Goal: Information Seeking & Learning: Learn about a topic

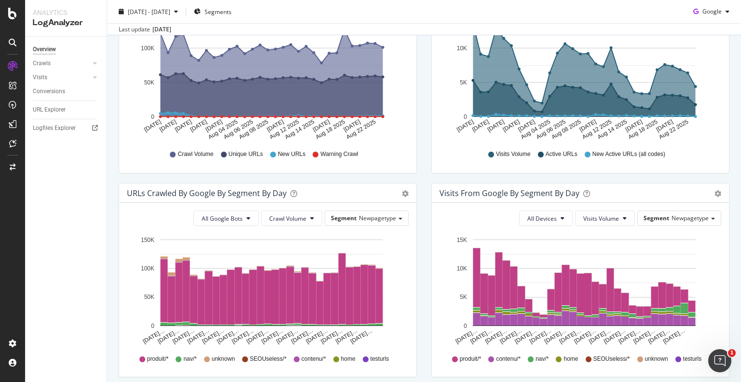
scroll to position [84, 0]
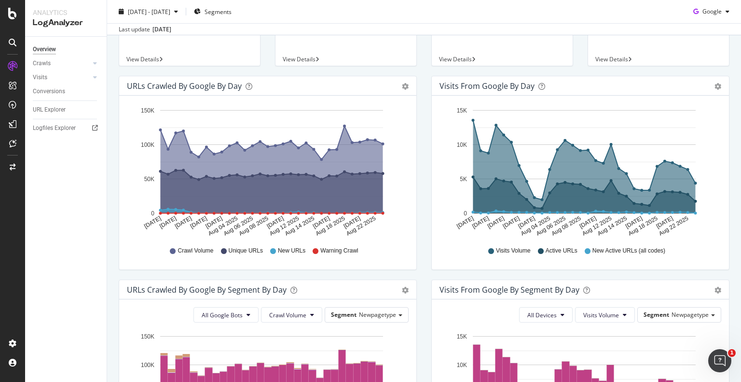
click at [664, 278] on div "Visits from Google by day Area Table Hold CTRL while clicking to filter the rep…" at bounding box center [580, 178] width 313 height 204
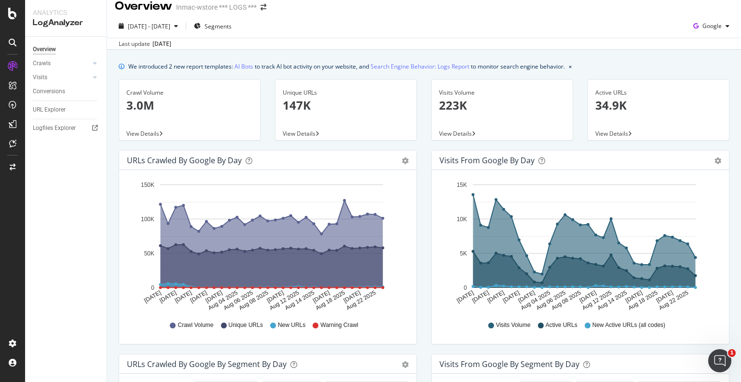
scroll to position [0, 0]
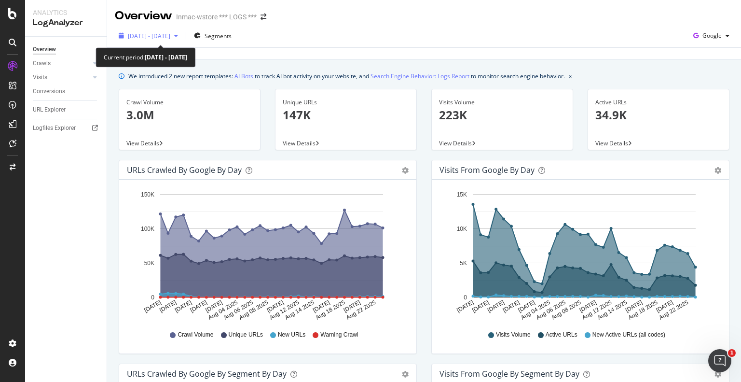
click at [170, 39] on span "[DATE] - [DATE]" at bounding box center [149, 36] width 42 height 8
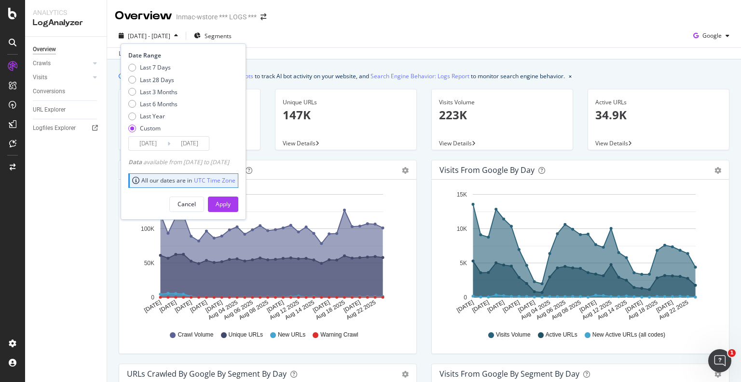
click at [168, 96] on div "Last 7 Days Last 28 Days Last 3 Months Last 6 Months Last Year Custom" at bounding box center [152, 99] width 49 height 73
click at [168, 89] on div "Last 3 Months" at bounding box center [159, 92] width 38 height 8
type input "[DATE]"
click at [231, 202] on div "Apply" at bounding box center [223, 204] width 15 height 8
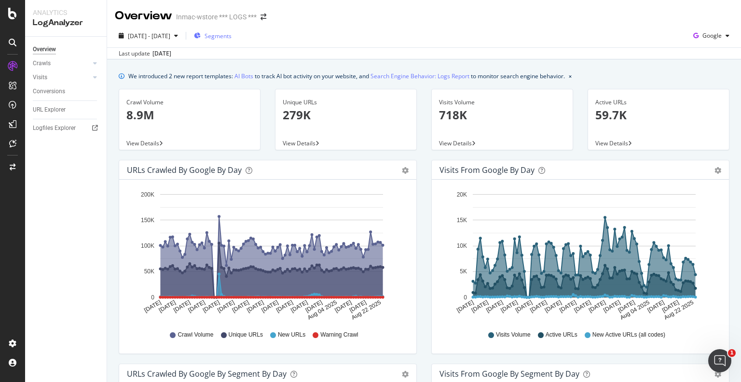
click at [232, 36] on span "Segments" at bounding box center [218, 36] width 27 height 8
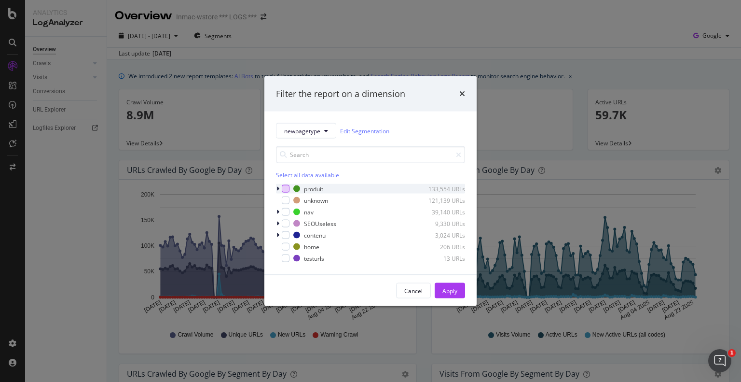
click at [285, 189] on div "modal" at bounding box center [286, 189] width 8 height 8
click at [453, 289] on div "Apply" at bounding box center [450, 290] width 15 height 8
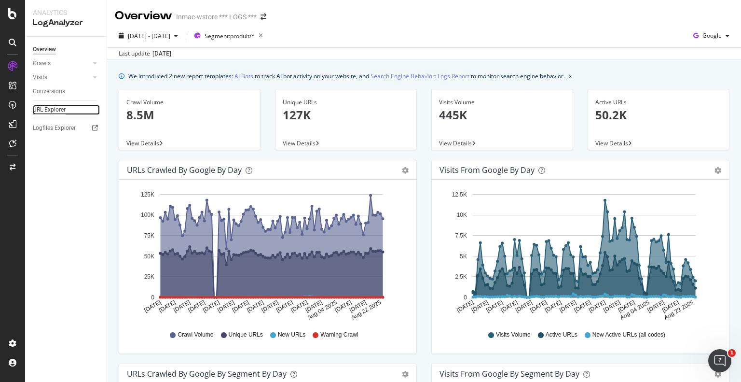
click at [55, 106] on div "URL Explorer" at bounding box center [49, 110] width 33 height 10
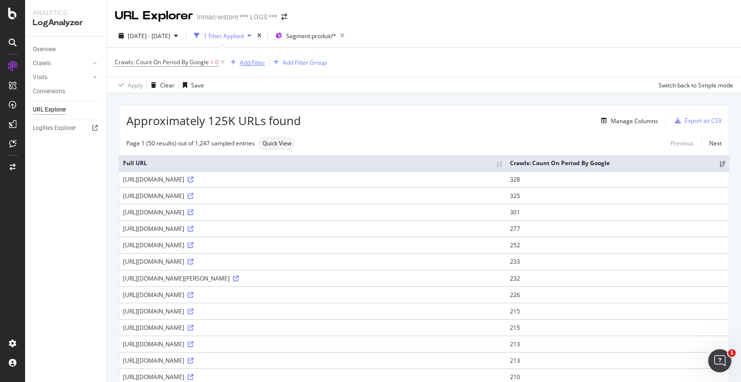
click at [259, 66] on div "Add Filter" at bounding box center [253, 62] width 26 height 8
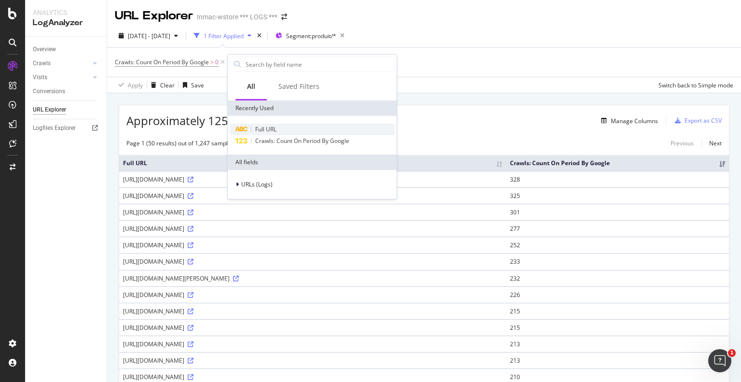
click at [282, 127] on div "Full URL" at bounding box center [312, 130] width 165 height 12
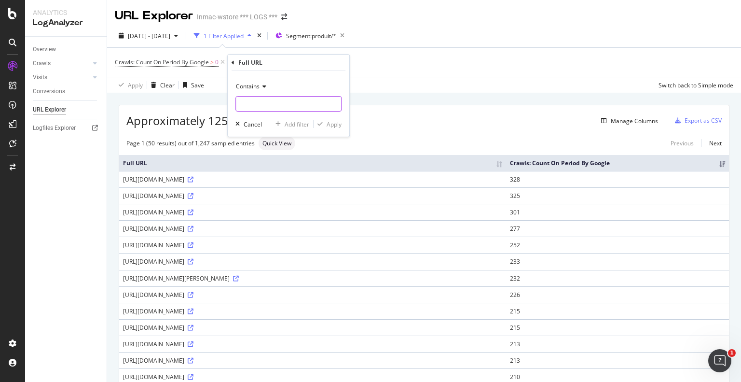
click at [304, 106] on input "text" at bounding box center [288, 103] width 105 height 15
type input "probook"
click at [332, 125] on div "Apply" at bounding box center [334, 124] width 15 height 8
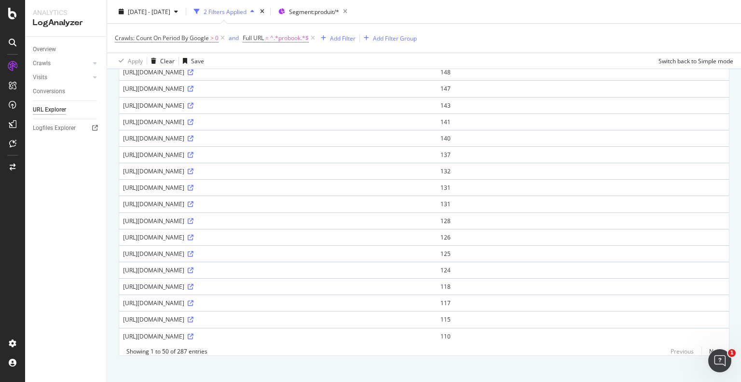
scroll to position [660, 0]
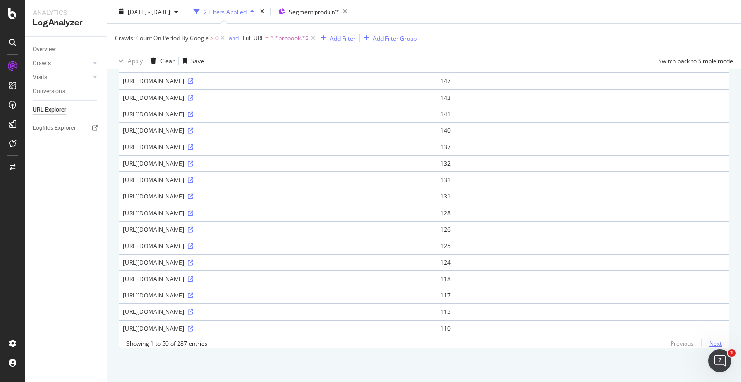
click at [702, 339] on link "Next" at bounding box center [712, 343] width 20 height 14
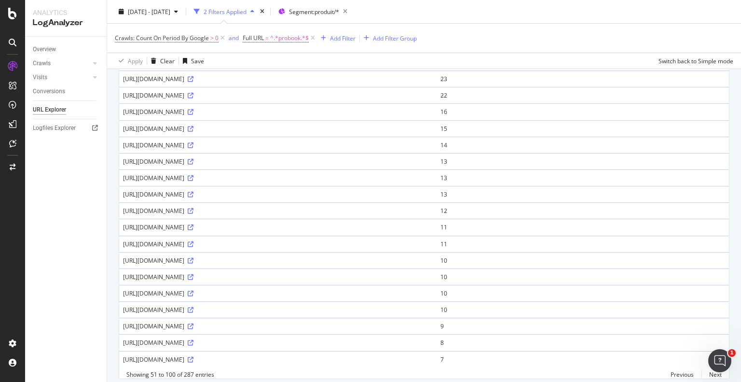
scroll to position [676, 0]
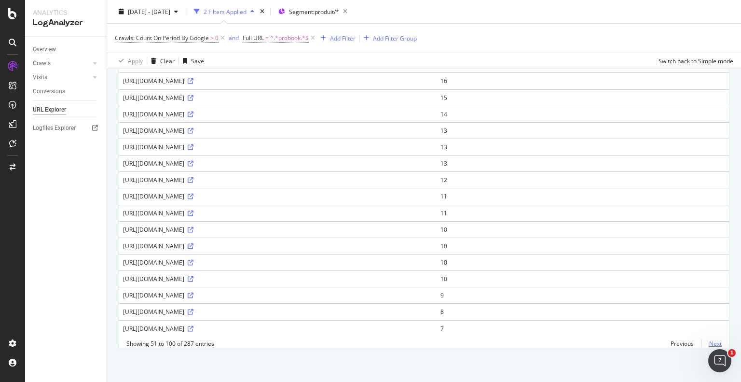
click at [707, 343] on link "Next" at bounding box center [712, 343] width 20 height 14
click at [678, 341] on link "Previous" at bounding box center [682, 343] width 39 height 14
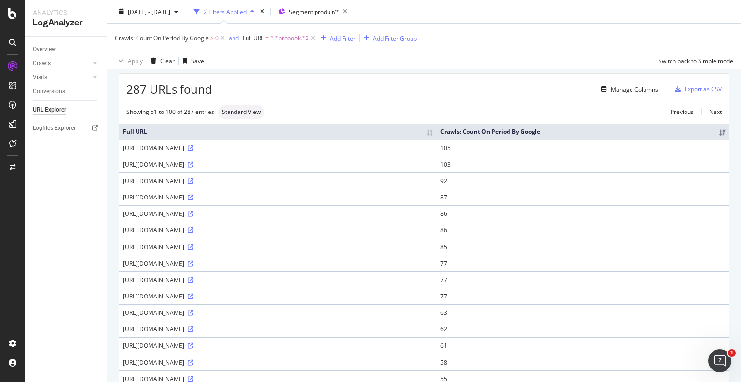
scroll to position [48, 0]
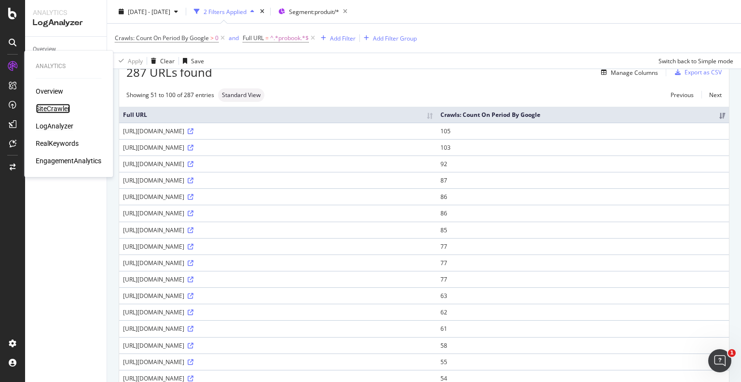
click at [53, 108] on div "SiteCrawler" at bounding box center [53, 109] width 34 height 10
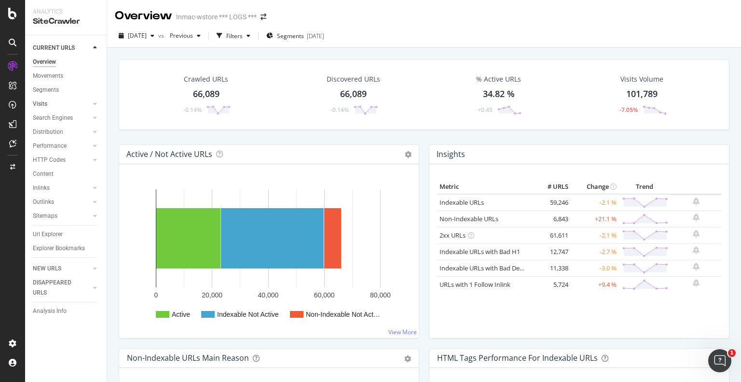
click at [87, 102] on div at bounding box center [86, 104] width 10 height 10
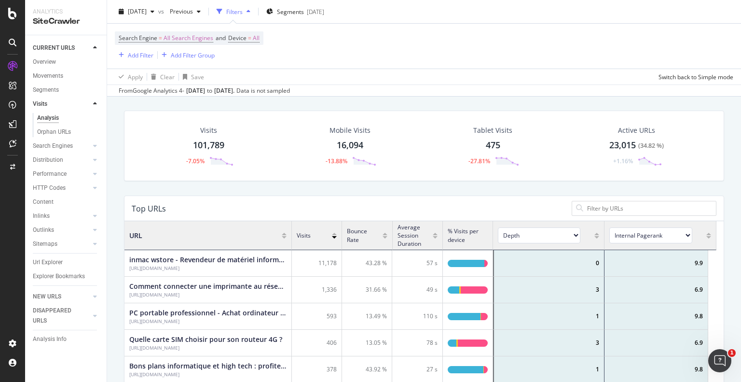
scroll to position [48, 0]
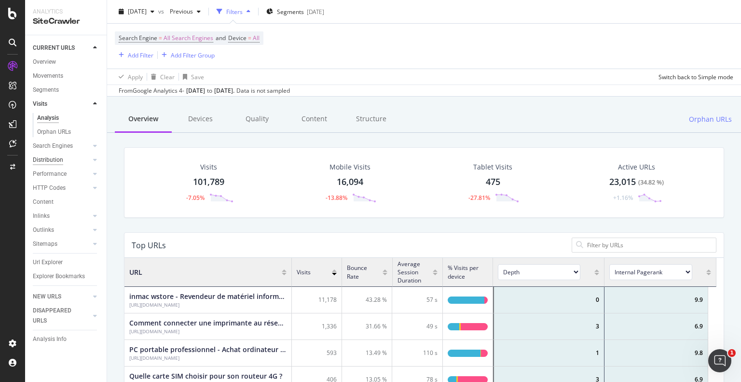
click at [55, 163] on div "Distribution" at bounding box center [48, 160] width 30 height 10
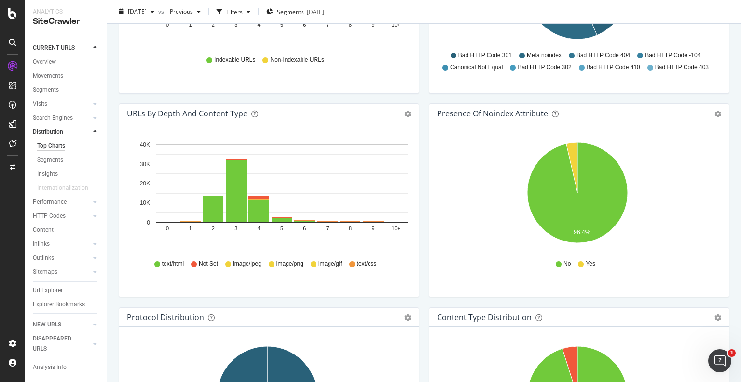
scroll to position [676, 0]
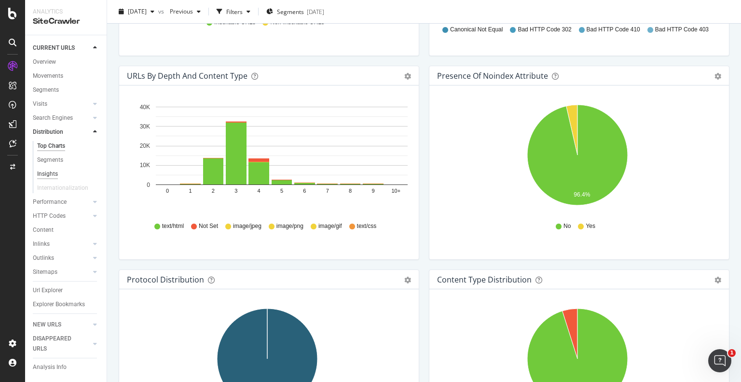
click at [42, 177] on div "Insights" at bounding box center [47, 174] width 21 height 10
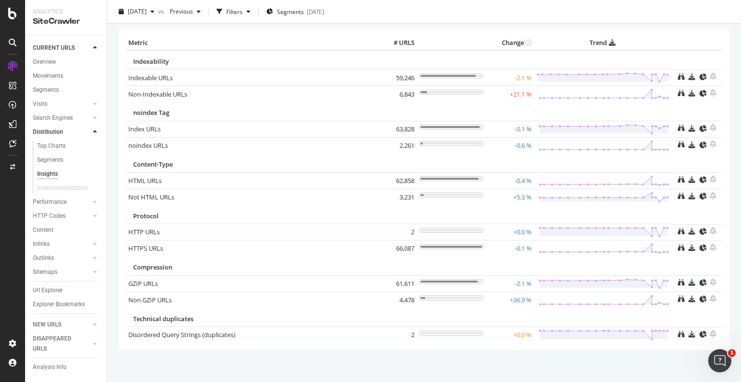
scroll to position [48, 0]
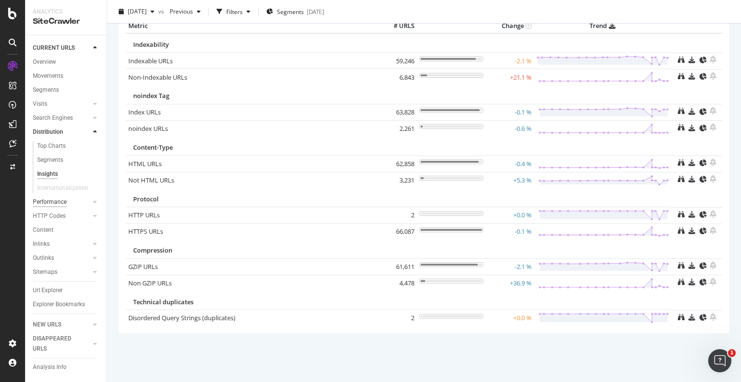
click at [52, 202] on div "Performance" at bounding box center [50, 202] width 34 height 10
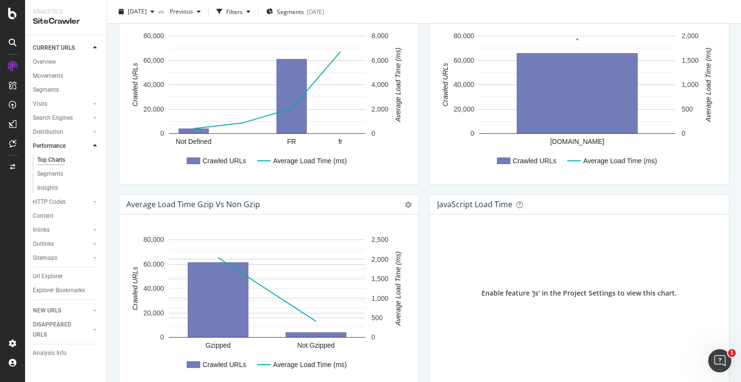
scroll to position [579, 0]
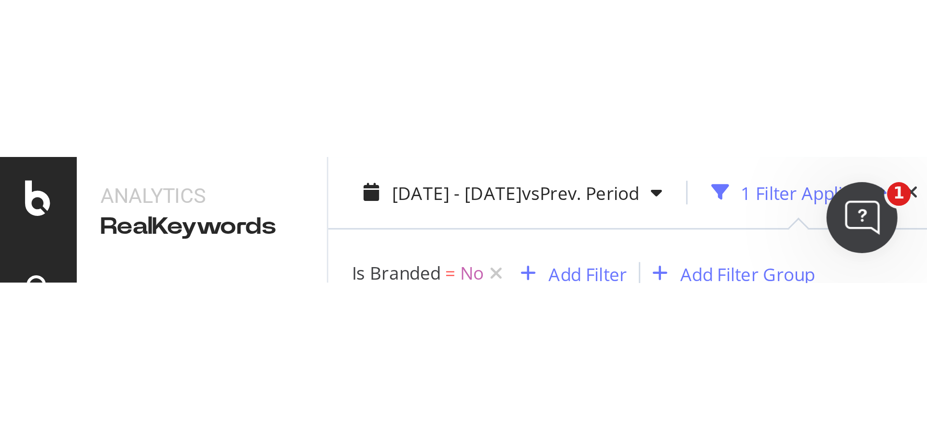
scroll to position [61, 0]
